Goal: Navigation & Orientation: Understand site structure

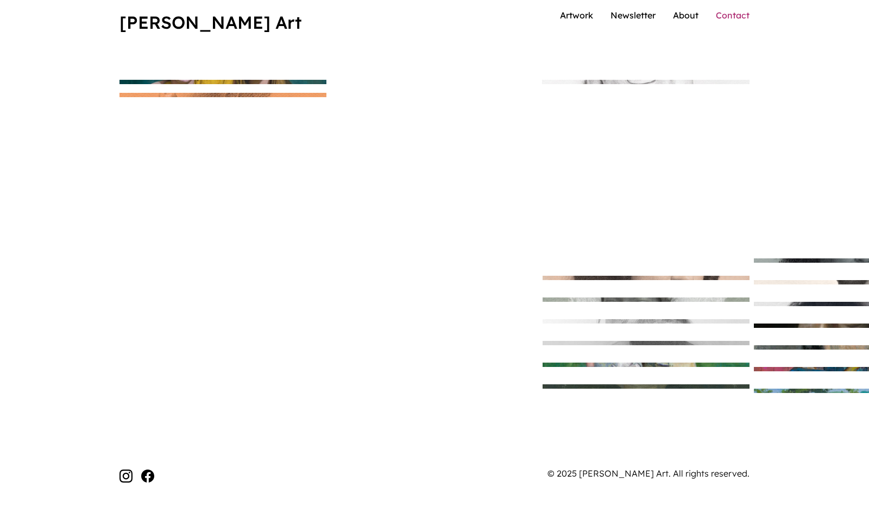
click at [727, 21] on link "Contact" at bounding box center [733, 15] width 34 height 11
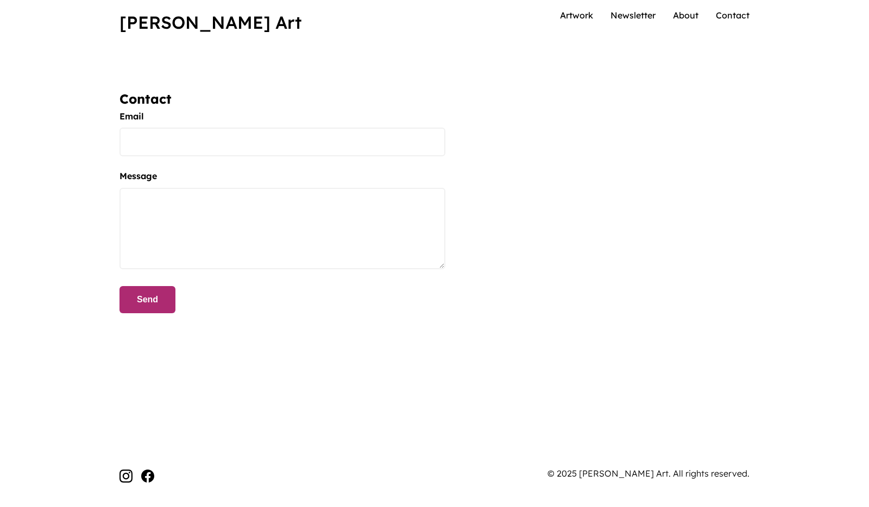
click at [671, 23] on ul "Artwork Newsletter About Contact" at bounding box center [655, 16] width 190 height 14
click at [681, 23] on li "About" at bounding box center [686, 16] width 26 height 14
click at [684, 21] on link "About" at bounding box center [686, 15] width 26 height 11
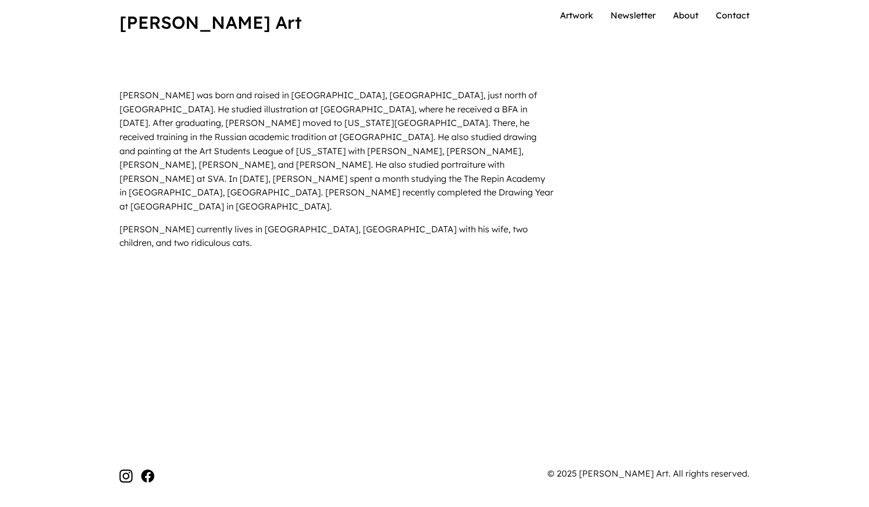
click at [633, 21] on link "Newsletter" at bounding box center [633, 15] width 45 height 11
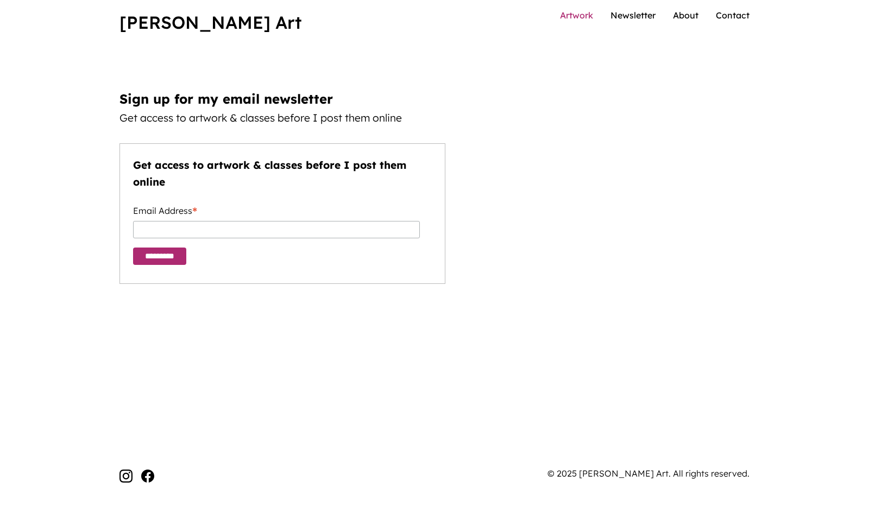
click at [583, 21] on link "Artwork" at bounding box center [576, 15] width 33 height 11
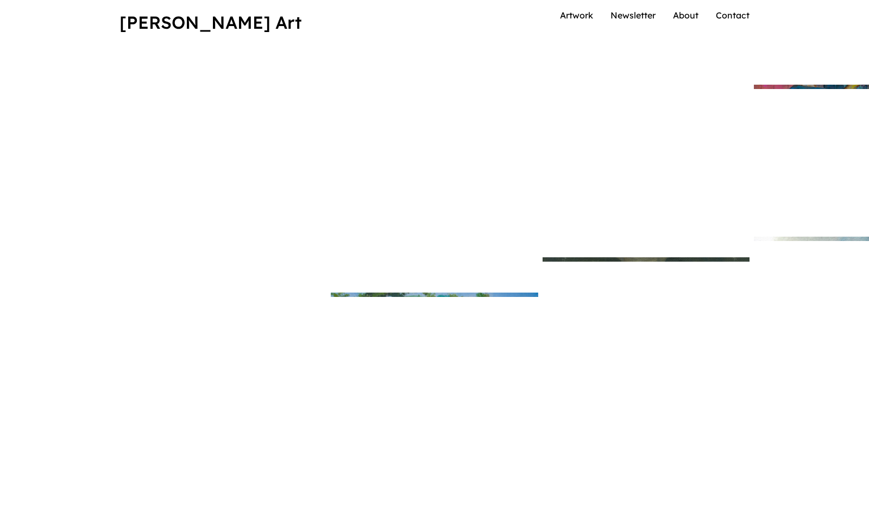
scroll to position [1299, 0]
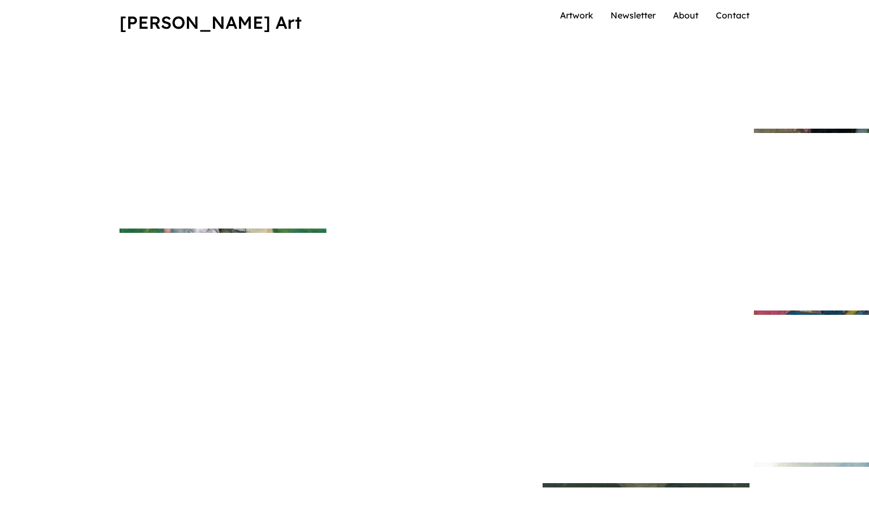
click at [749, 315] on img at bounding box center [857, 313] width 217 height 4
